Goal: Check status

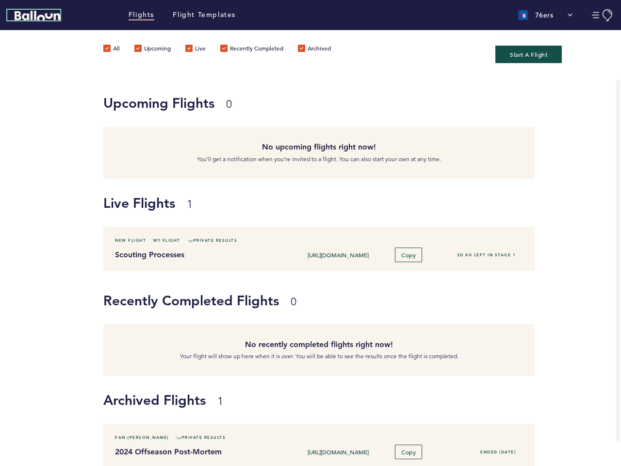
click at [37, 16] on icon "Balloon" at bounding box center [38, 16] width 46 height 10
click at [545, 15] on p "76ers" at bounding box center [544, 15] width 18 height 10
click at [602, 15] on button "Manage Account" at bounding box center [603, 15] width 22 height 12
click at [0, 0] on div "Team Domain: 76ers" at bounding box center [0, 0] width 0 height 0
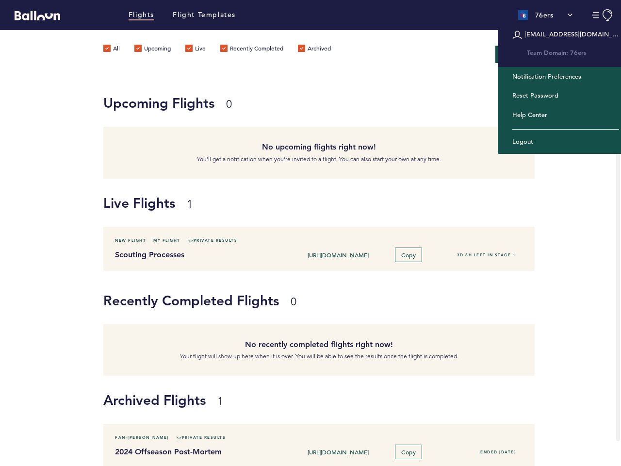
click at [362, 248] on div "[URL][DOMAIN_NAME] Copy" at bounding box center [363, 254] width 145 height 15
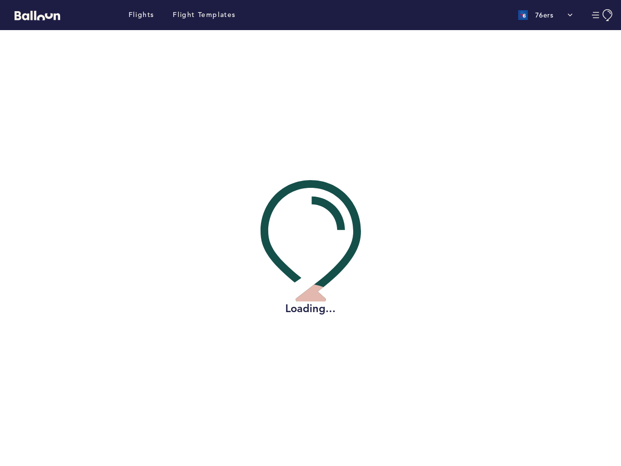
click at [191, 241] on div "Loading..." at bounding box center [310, 247] width 606 height 435
click at [408, 255] on div "Loading..." at bounding box center [310, 247] width 606 height 435
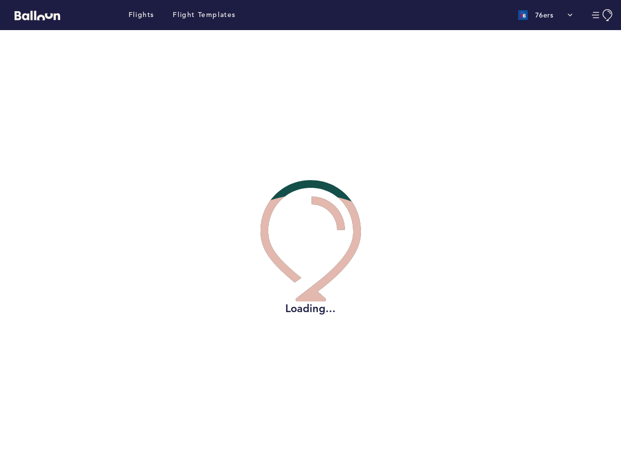
click at [362, 444] on div "Loading..." at bounding box center [310, 247] width 606 height 435
click at [167, 437] on div "Loading..." at bounding box center [310, 247] width 606 height 435
